Goal: Information Seeking & Learning: Learn about a topic

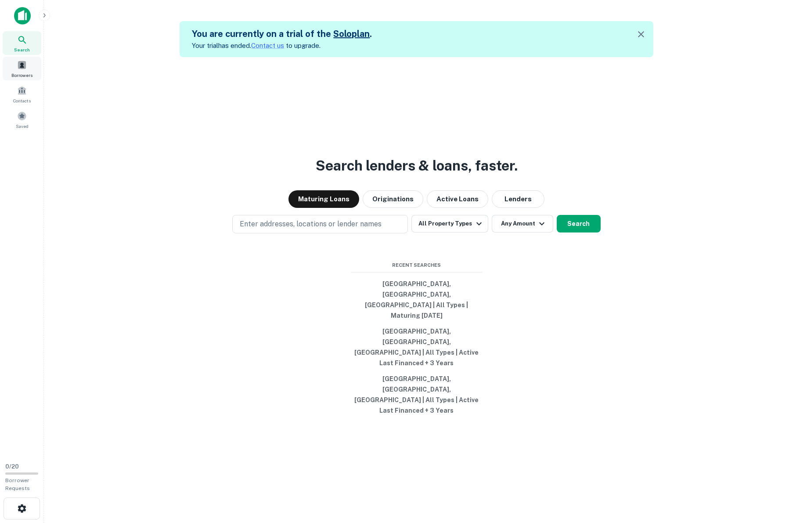
click at [28, 68] on div "Borrowers" at bounding box center [22, 69] width 39 height 24
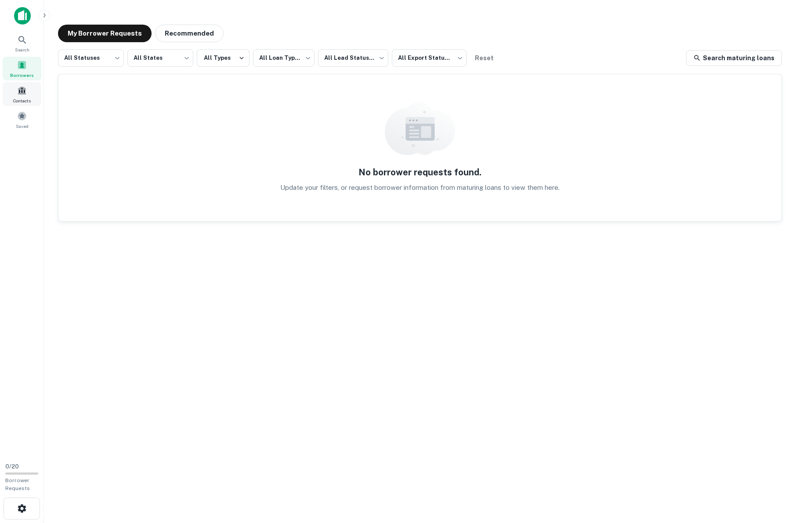
click at [25, 87] on span at bounding box center [22, 91] width 10 height 10
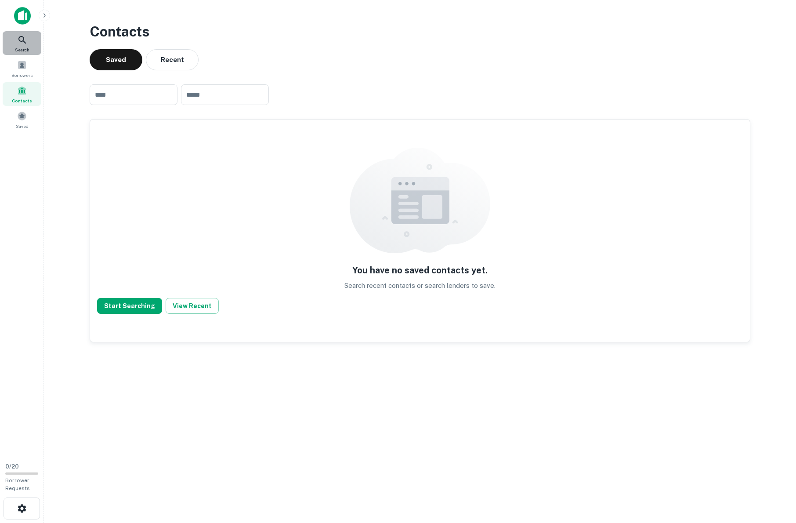
click at [25, 43] on icon at bounding box center [21, 39] width 7 height 7
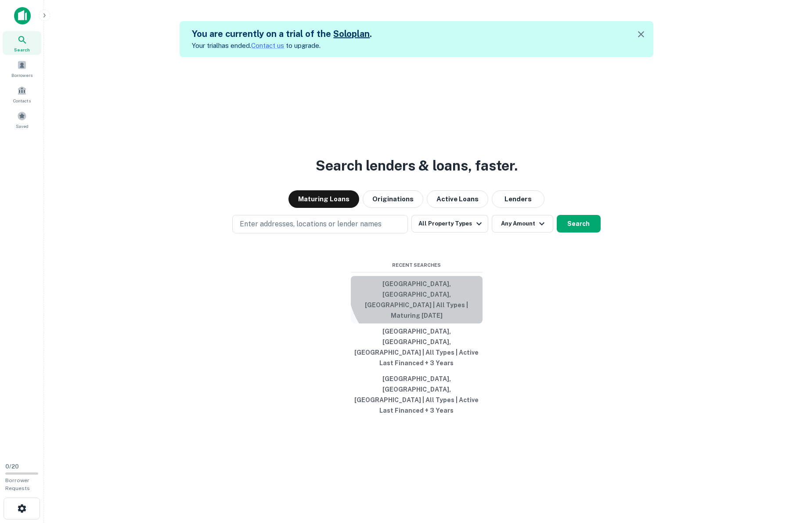
click at [420, 317] on button "[GEOGRAPHIC_DATA], [GEOGRAPHIC_DATA], [GEOGRAPHIC_DATA] | All Types | Maturing …" at bounding box center [417, 299] width 132 height 47
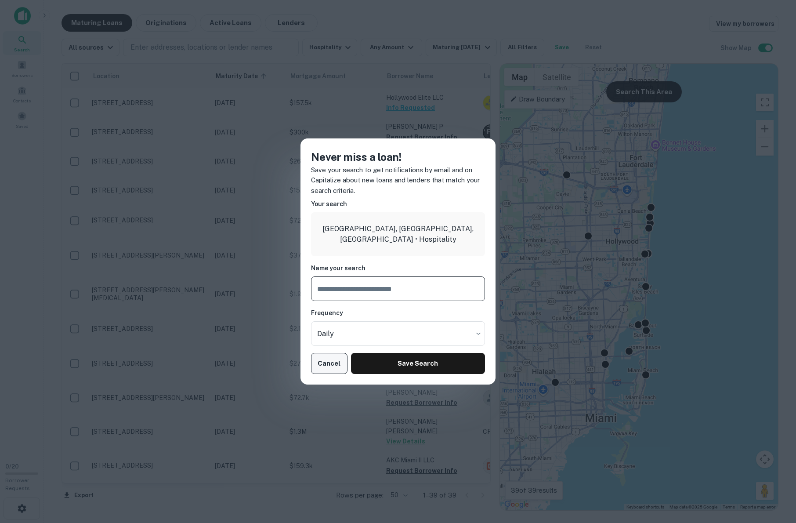
click at [336, 357] on button "Cancel" at bounding box center [329, 363] width 36 height 21
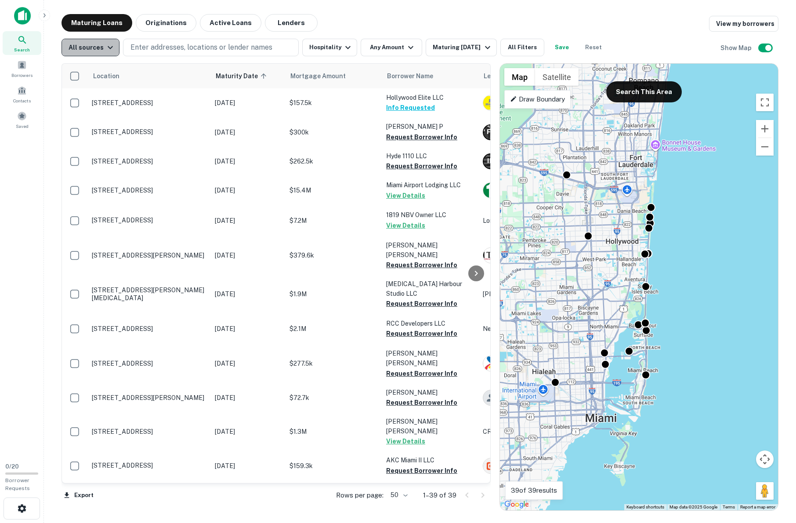
click at [116, 48] on button "All sources" at bounding box center [91, 48] width 58 height 18
click at [112, 48] on div at bounding box center [398, 261] width 796 height 523
click at [451, 46] on div "Maturing In 1 Year" at bounding box center [463, 47] width 60 height 11
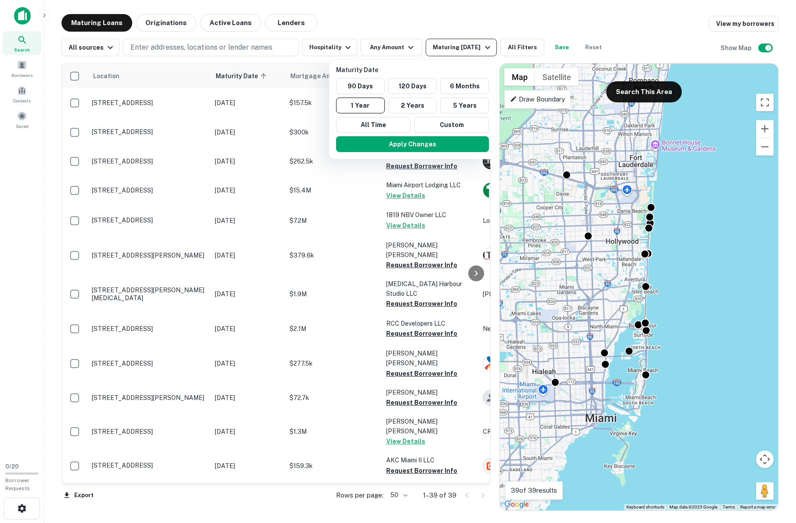
click at [451, 46] on div at bounding box center [398, 261] width 796 height 523
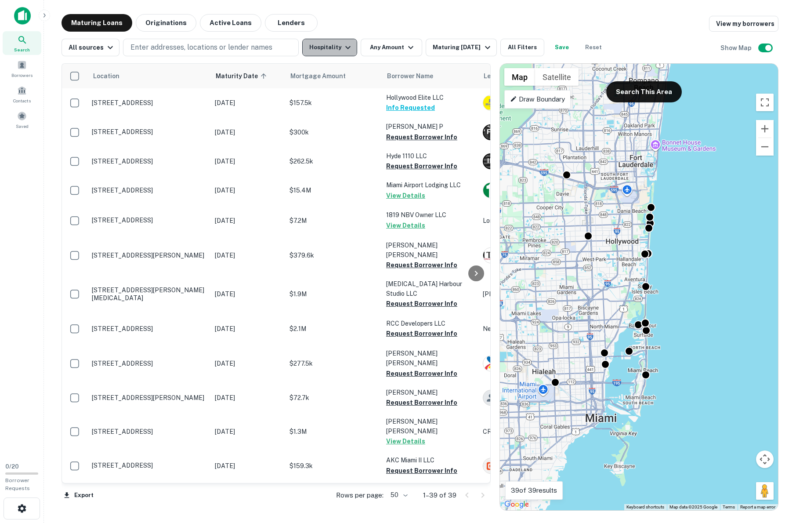
click at [337, 50] on button "Hospitality" at bounding box center [329, 48] width 55 height 18
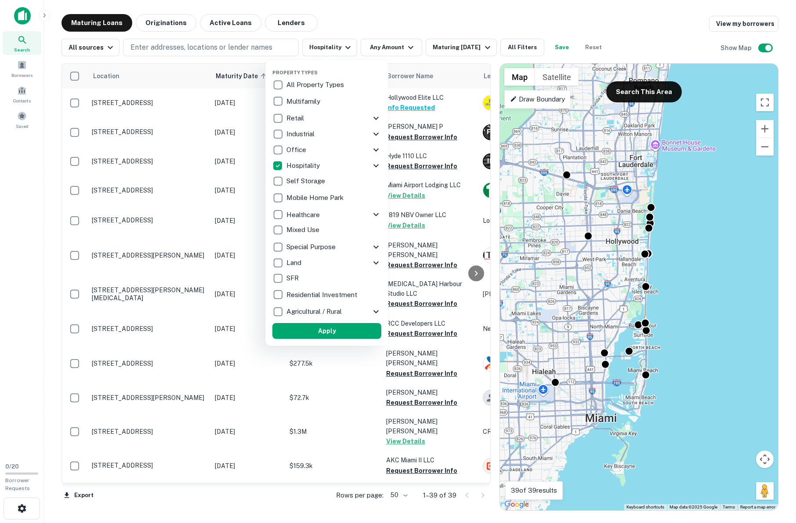
click at [311, 83] on p "All Property Types" at bounding box center [315, 85] width 59 height 11
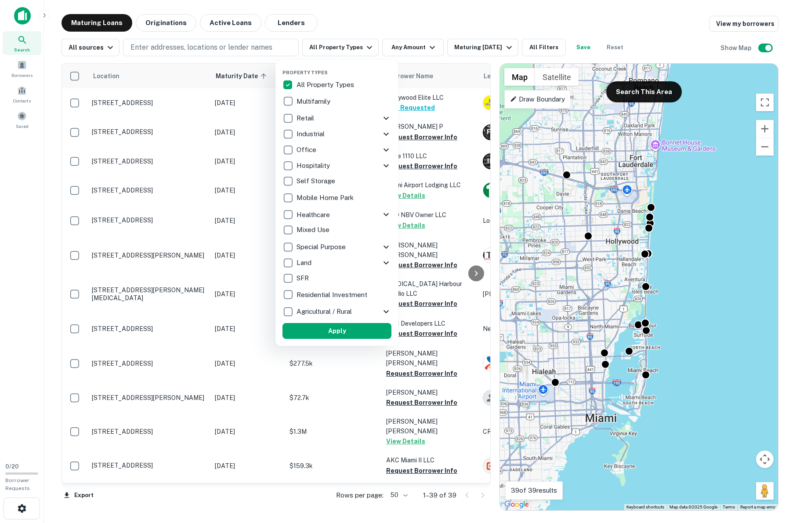
click at [550, 27] on div at bounding box center [398, 261] width 796 height 523
